Goal: Transaction & Acquisition: Register for event/course

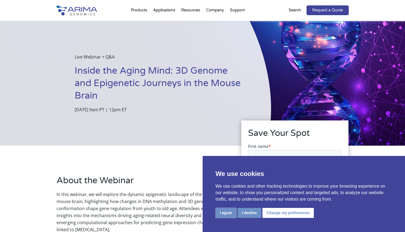
click at [230, 213] on button "I agree" at bounding box center [226, 213] width 21 height 10
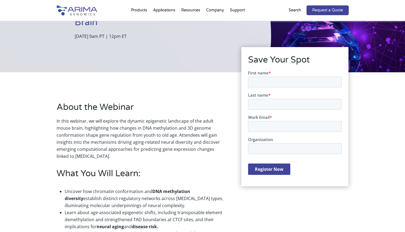
scroll to position [76, 0]
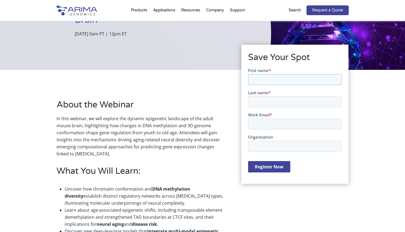
click at [277, 82] on input "First name *" at bounding box center [295, 79] width 94 height 11
type input "Jongyun"
click at [287, 102] on input "Last name *" at bounding box center [295, 101] width 94 height 11
type input "Jung"
click at [284, 122] on input "Work Email *" at bounding box center [295, 123] width 94 height 11
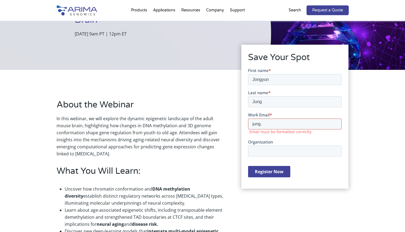
type input "[EMAIL_ADDRESS][DOMAIN_NAME]"
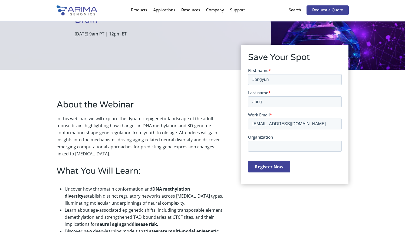
drag, startPoint x: 376, startPoint y: 133, endPoint x: 73, endPoint y: 76, distance: 307.8
click at [376, 133] on div "About the Webinar In this webinar, we will explore the dynamic epigenetic lands…" at bounding box center [202, 176] width 405 height 213
click at [292, 163] on div "Register Now" at bounding box center [295, 166] width 94 height 21
click at [286, 164] on input "Register Now" at bounding box center [269, 166] width 42 height 11
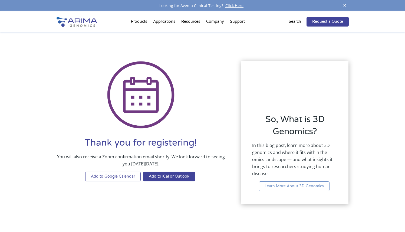
click at [133, 179] on link "Add to Google Calendar" at bounding box center [113, 177] width 56 height 10
